Goal: Information Seeking & Learning: Learn about a topic

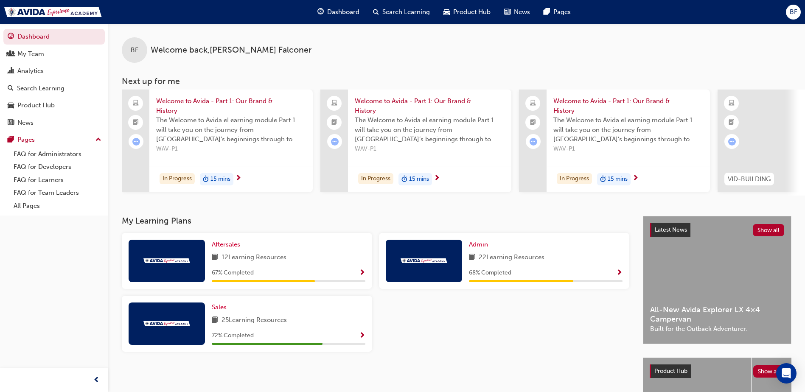
click at [393, 14] on span "Search Learning" at bounding box center [406, 12] width 48 height 10
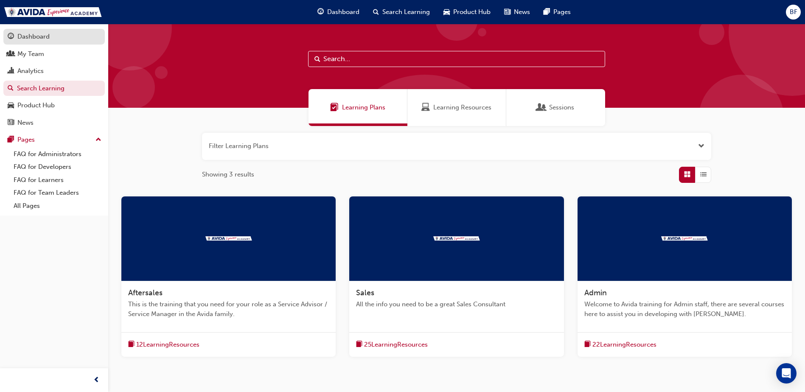
click at [31, 39] on div "Dashboard" at bounding box center [33, 37] width 32 height 10
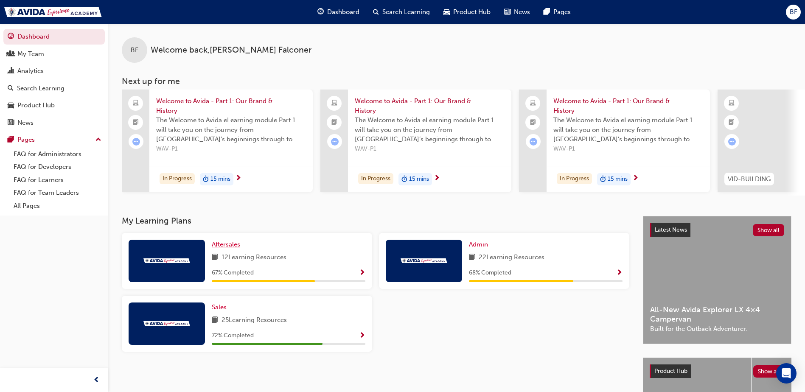
click at [229, 247] on span "Aftersales" at bounding box center [226, 245] width 28 height 8
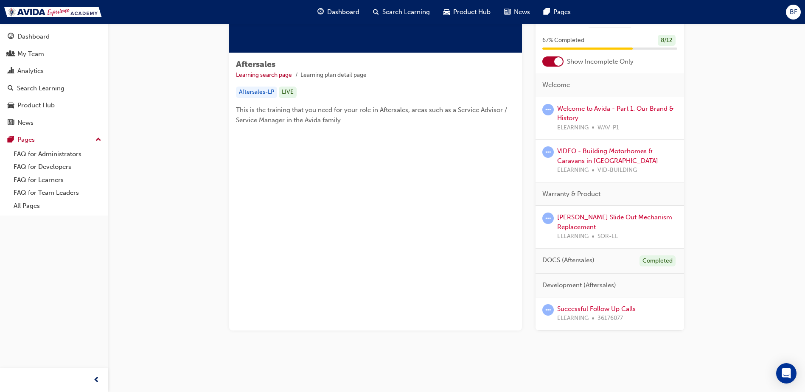
scroll to position [119, 0]
click at [586, 220] on link "[PERSON_NAME] Slide Out Mechanism Replacement" at bounding box center [614, 221] width 115 height 17
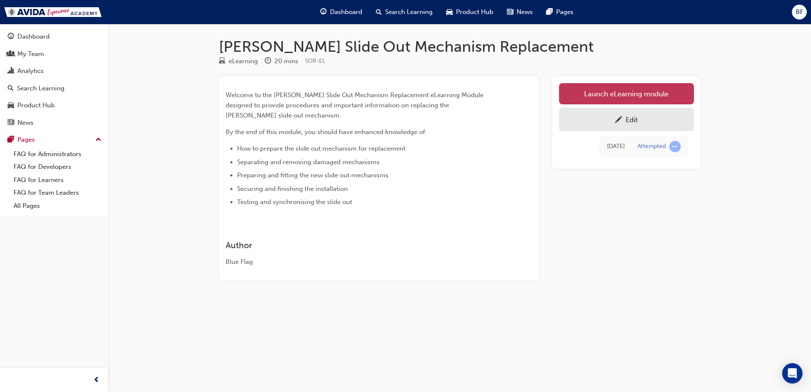
click at [640, 91] on link "Launch eLearning module" at bounding box center [626, 93] width 135 height 21
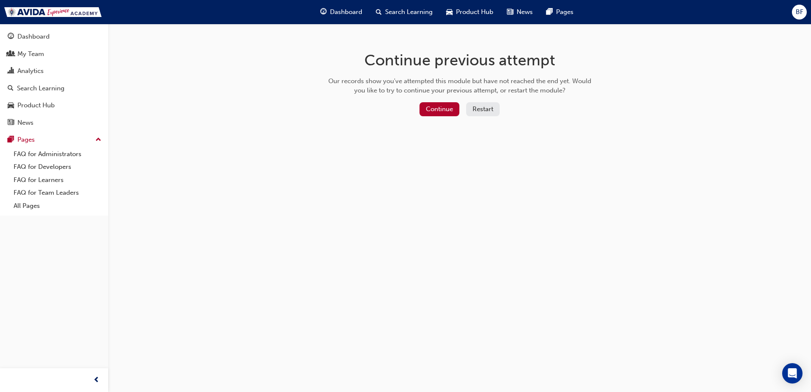
click at [480, 111] on button "Restart" at bounding box center [483, 109] width 34 height 14
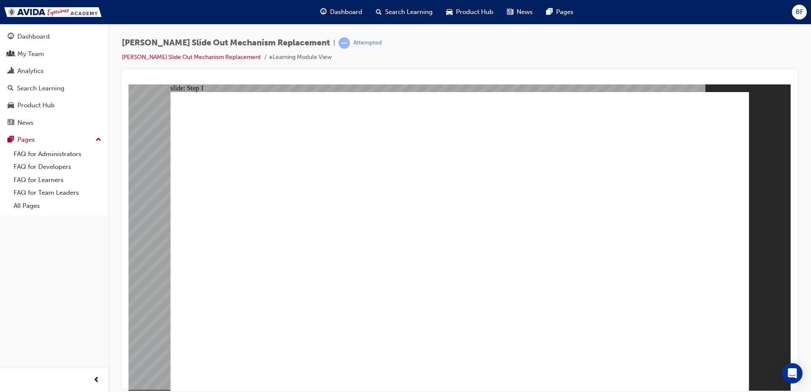
click at [339, 8] on span "Dashboard" at bounding box center [346, 12] width 32 height 10
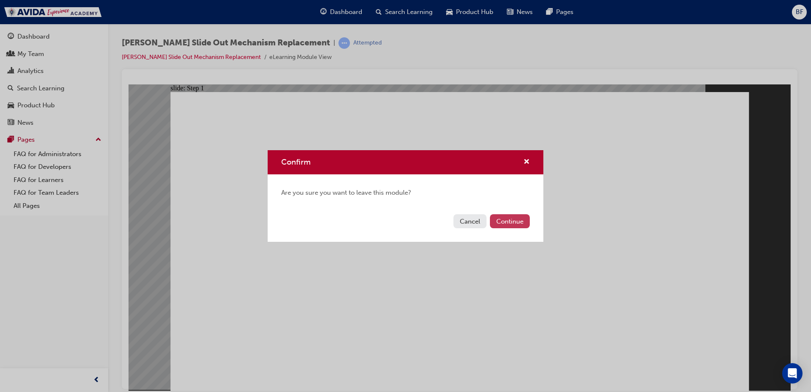
click at [512, 221] on button "Continue" at bounding box center [510, 221] width 40 height 14
